Goal: Transaction & Acquisition: Purchase product/service

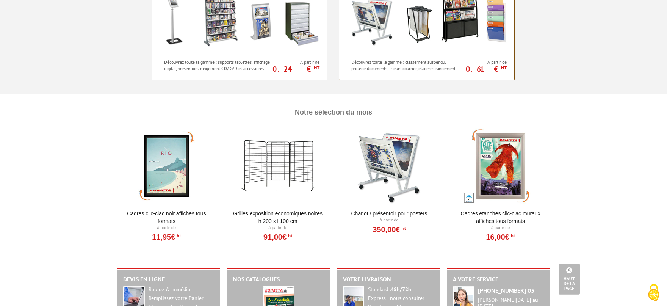
scroll to position [709, 0]
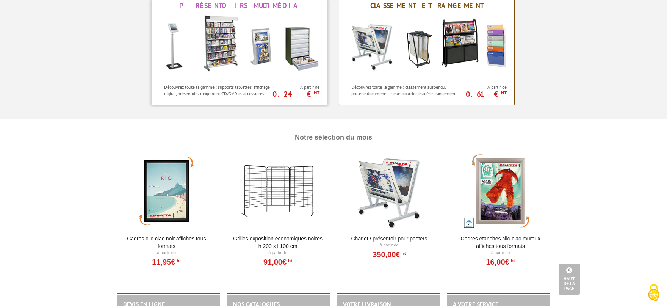
click at [261, 30] on img at bounding box center [239, 46] width 167 height 68
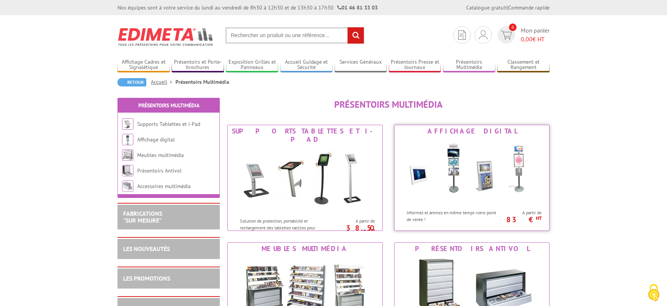
click at [461, 163] on img at bounding box center [472, 171] width 140 height 68
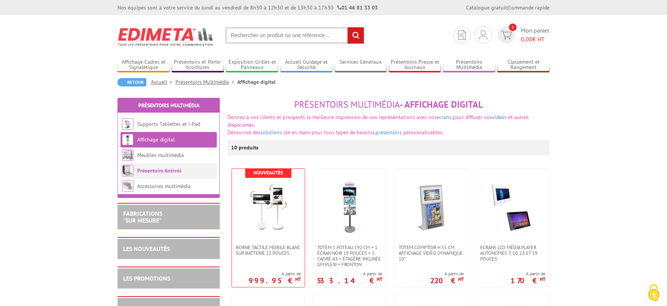
click at [163, 171] on link "Présentoirs Antivol" at bounding box center [159, 170] width 44 height 7
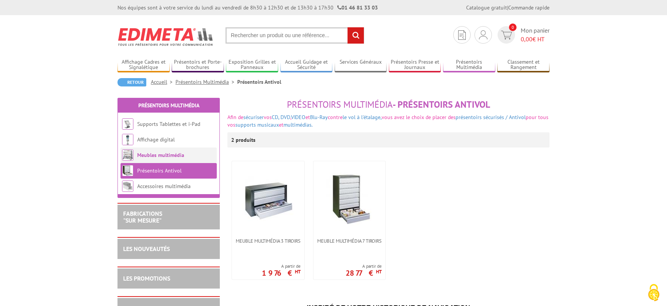
click at [164, 155] on link "Meubles multimédia" at bounding box center [160, 155] width 47 height 7
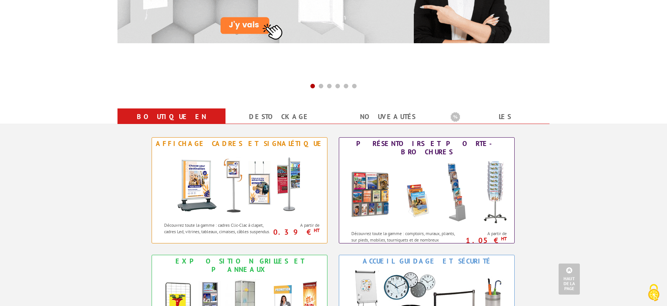
scroll to position [375, 0]
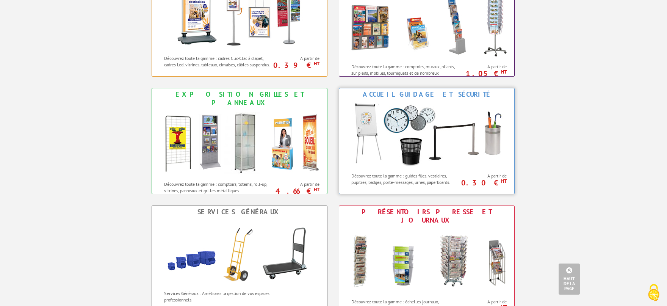
click at [428, 126] on img at bounding box center [427, 134] width 167 height 68
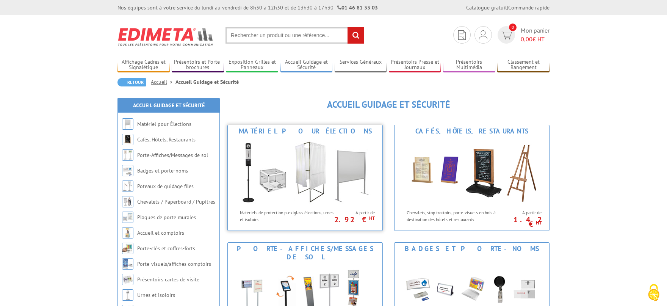
click at [311, 170] on img at bounding box center [305, 171] width 140 height 68
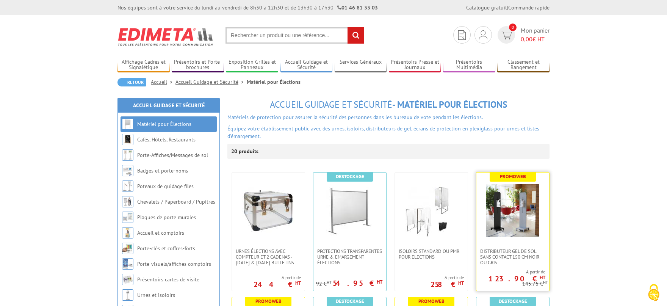
click at [511, 216] on img at bounding box center [513, 210] width 53 height 53
